Goal: Check status: Check status

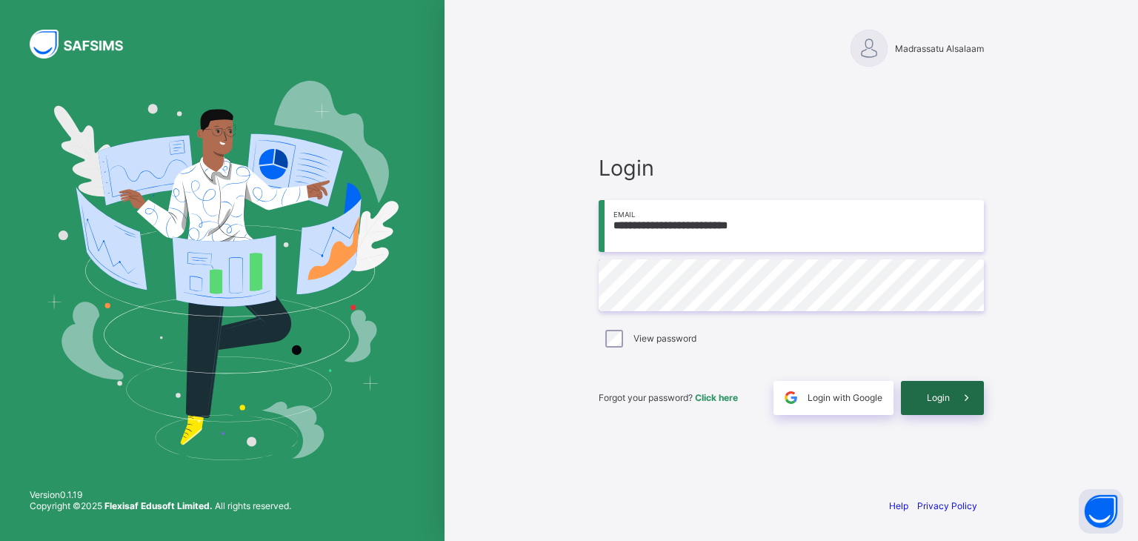
click at [969, 403] on icon at bounding box center [967, 398] width 16 height 14
click at [1074, 98] on div "**********" at bounding box center [792, 270] width 694 height 541
click at [956, 398] on span at bounding box center [967, 398] width 34 height 34
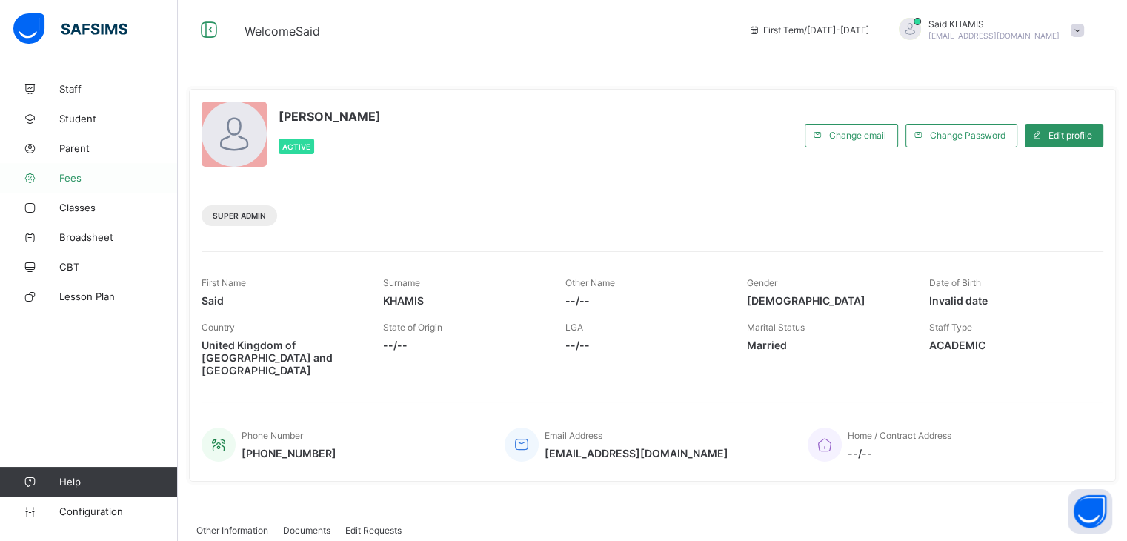
click at [74, 182] on span "Fees" at bounding box center [118, 178] width 119 height 12
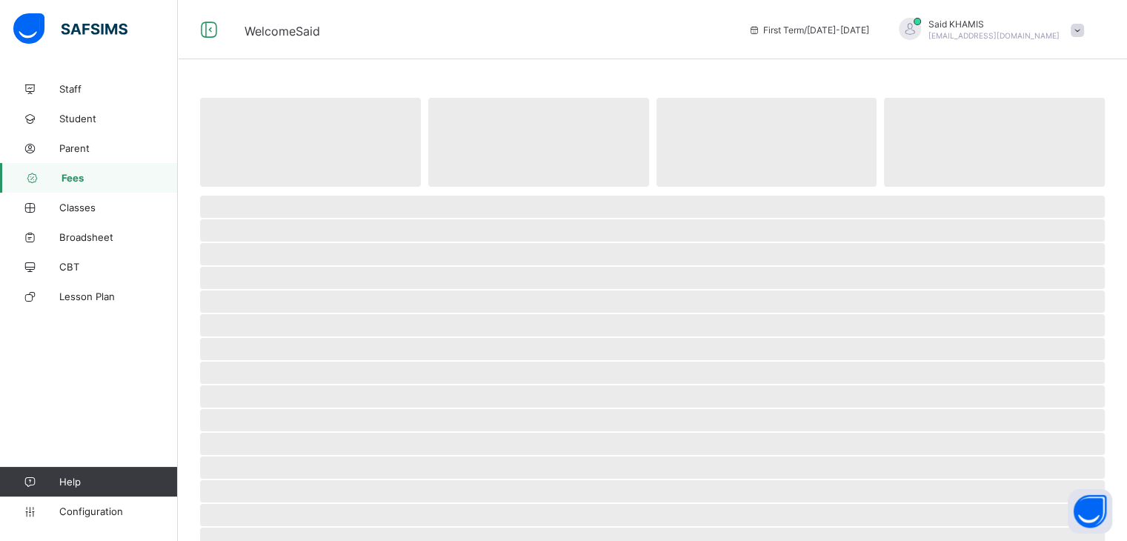
select select "****"
select select "*"
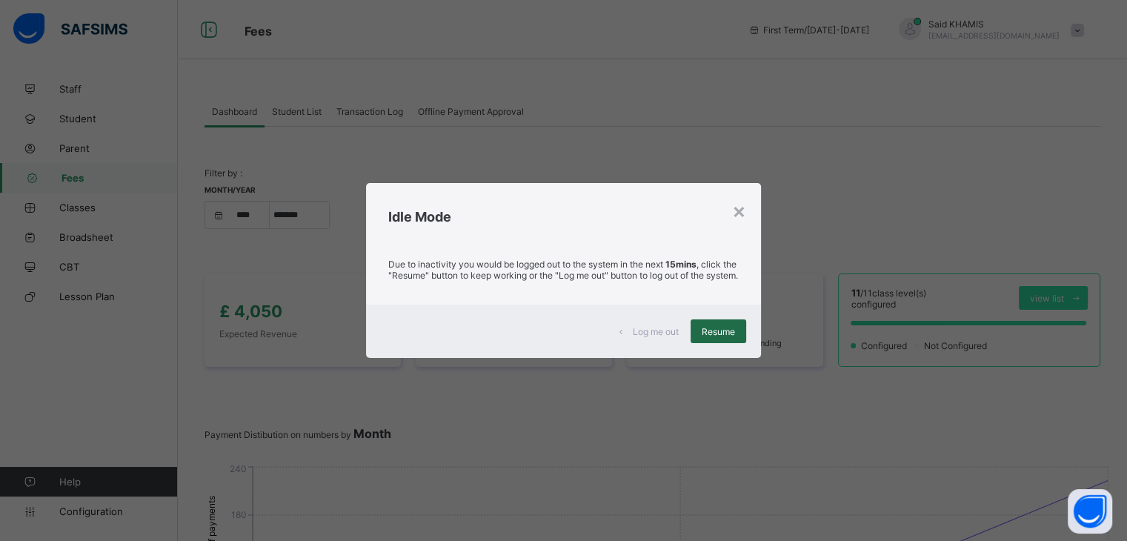
click at [724, 336] on span "Resume" at bounding box center [718, 331] width 33 height 11
click at [711, 343] on div "Resume" at bounding box center [719, 331] width 56 height 24
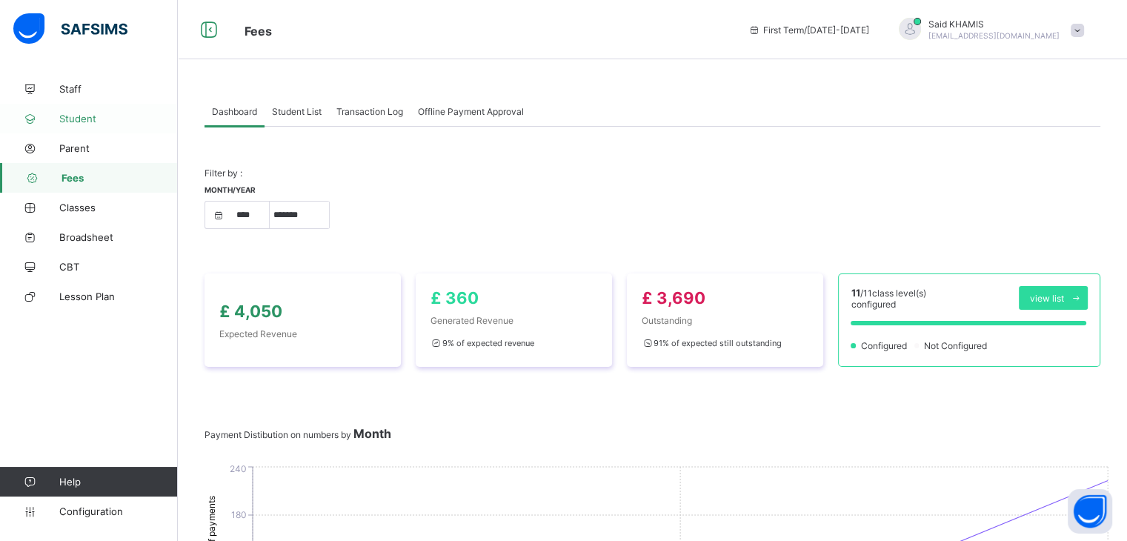
click at [92, 122] on span "Student" at bounding box center [118, 119] width 119 height 12
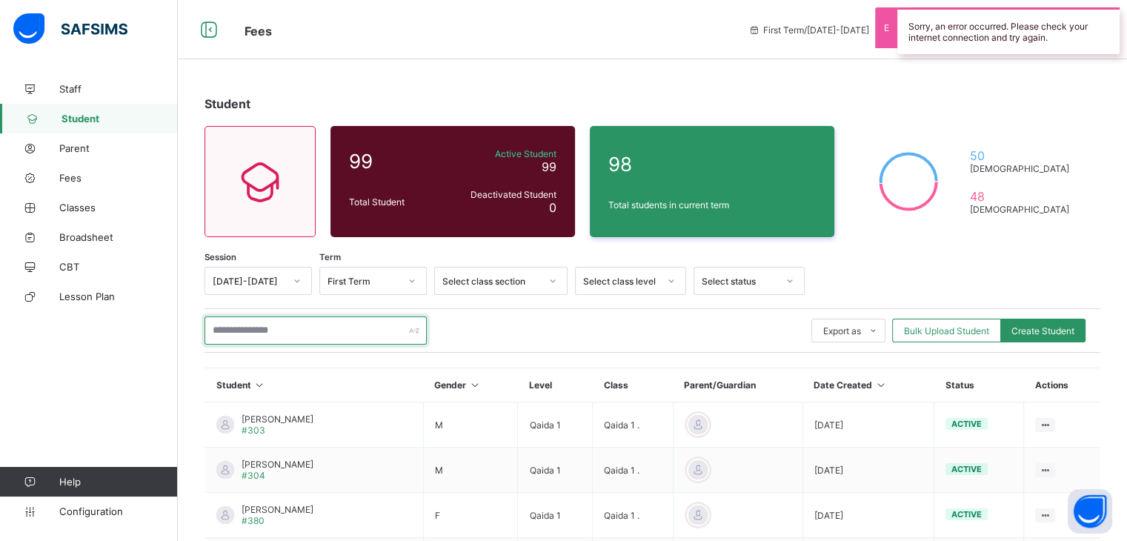
click at [340, 336] on input "text" at bounding box center [316, 330] width 222 height 28
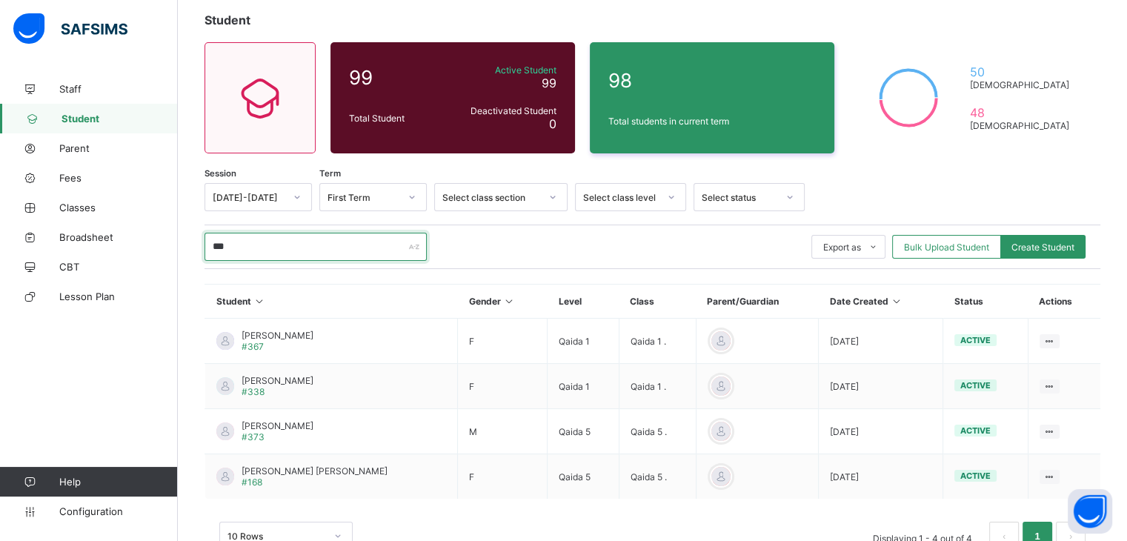
scroll to position [85, 0]
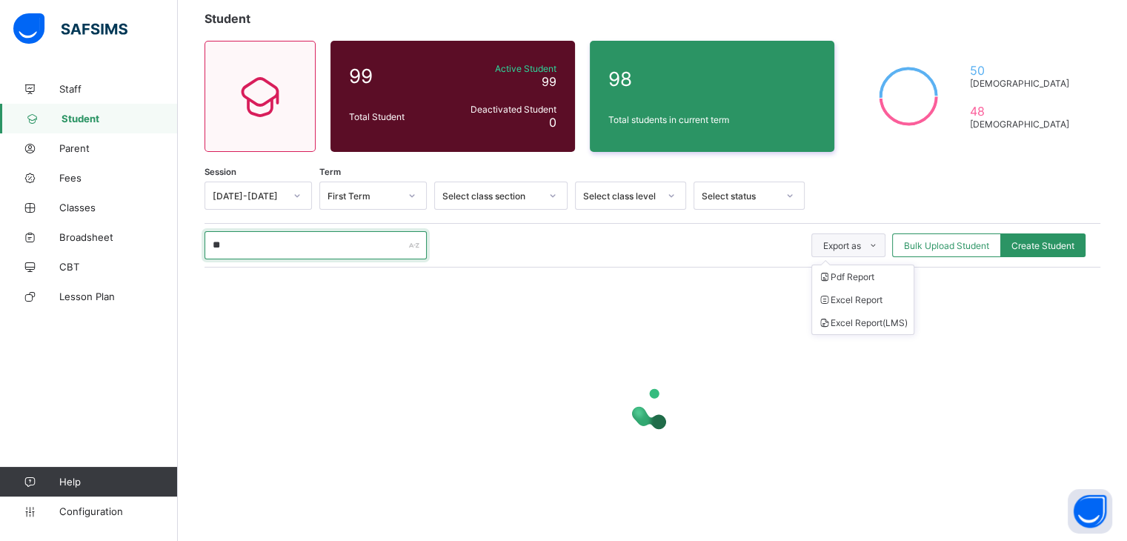
type input "*"
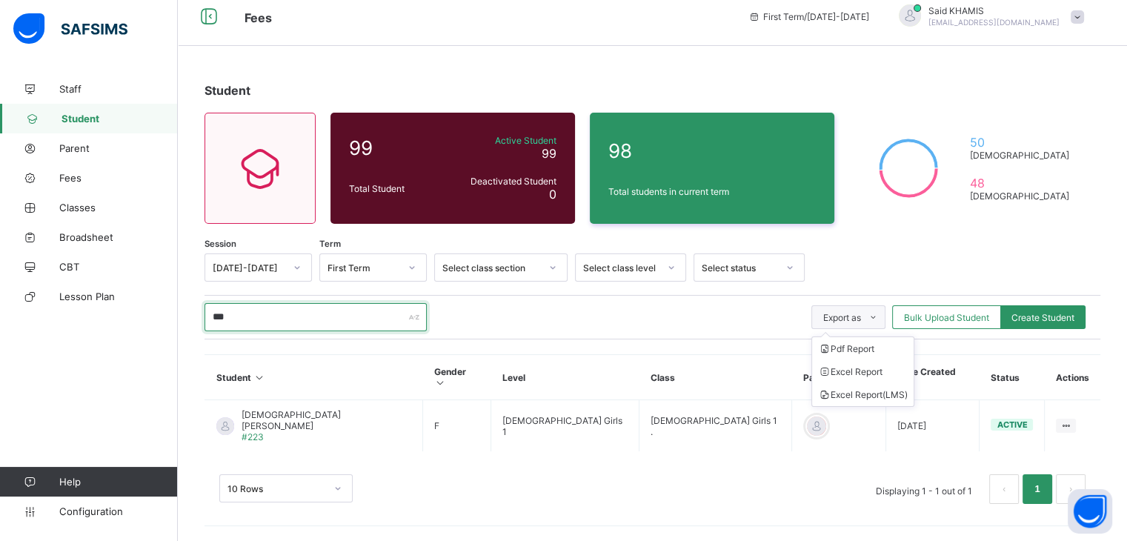
scroll to position [0, 0]
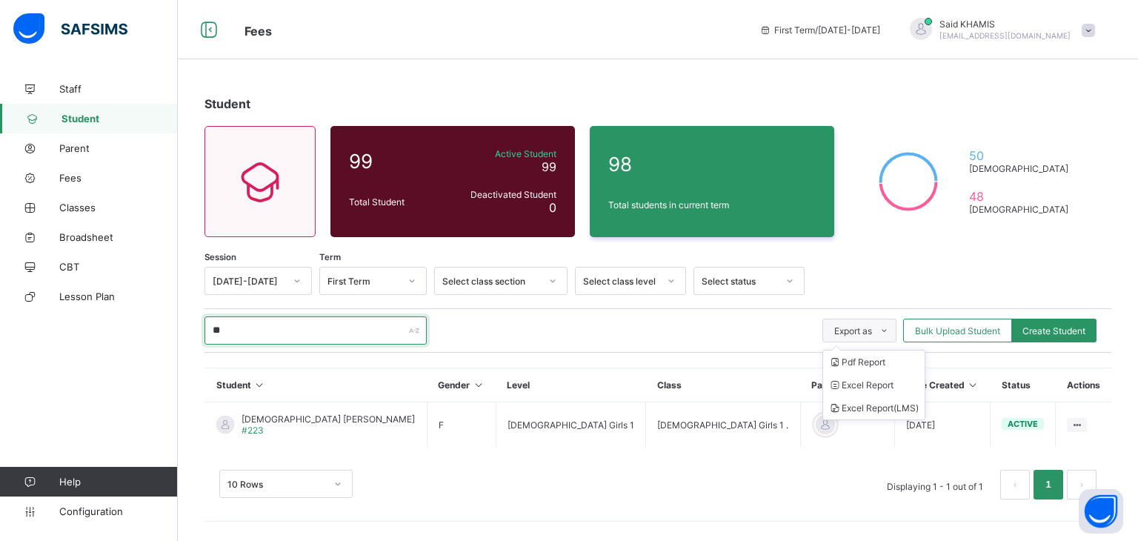
type input "*"
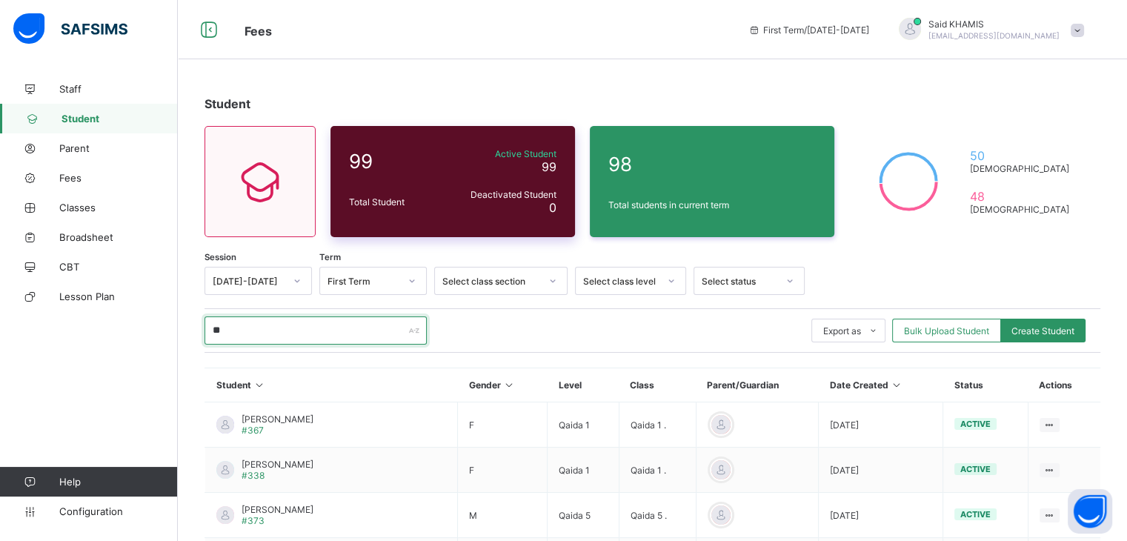
type input "*"
